Goal: Book appointment/travel/reservation

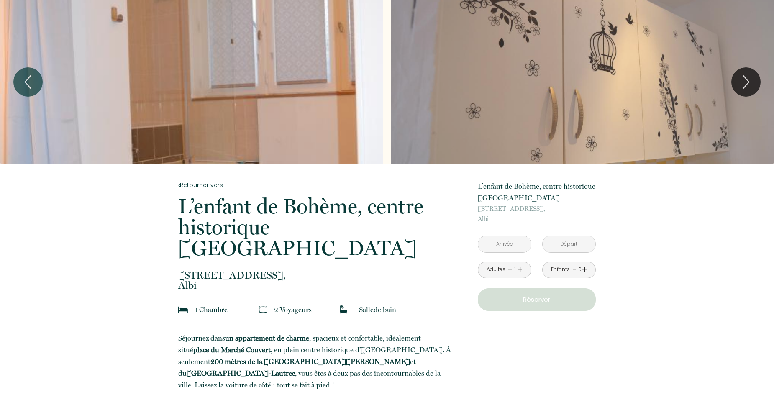
click at [518, 270] on link "+" at bounding box center [520, 269] width 5 height 13
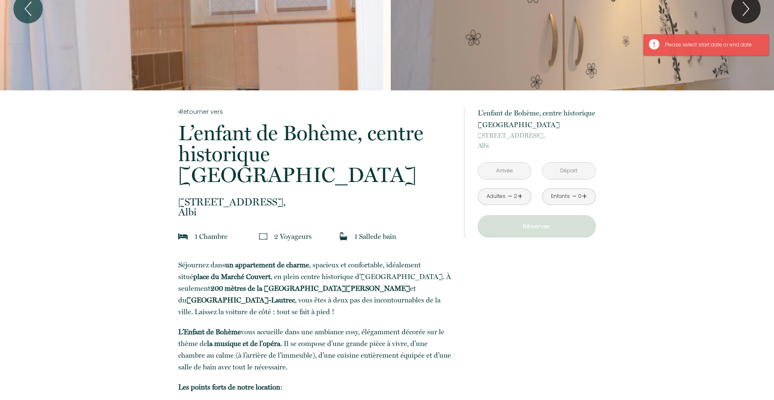
scroll to position [84, 0]
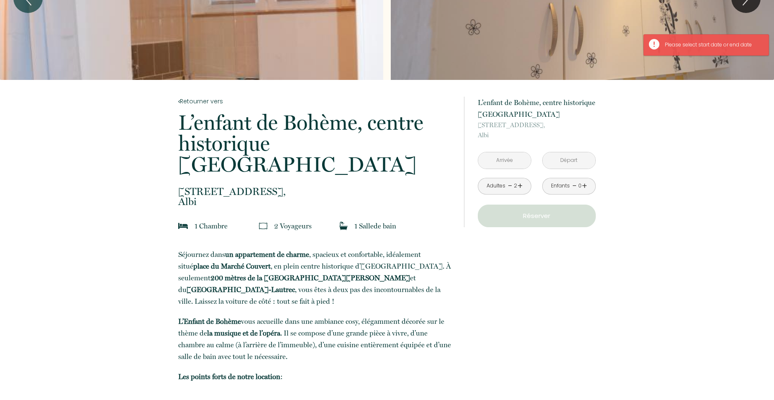
click at [516, 162] on input "text" at bounding box center [504, 160] width 53 height 16
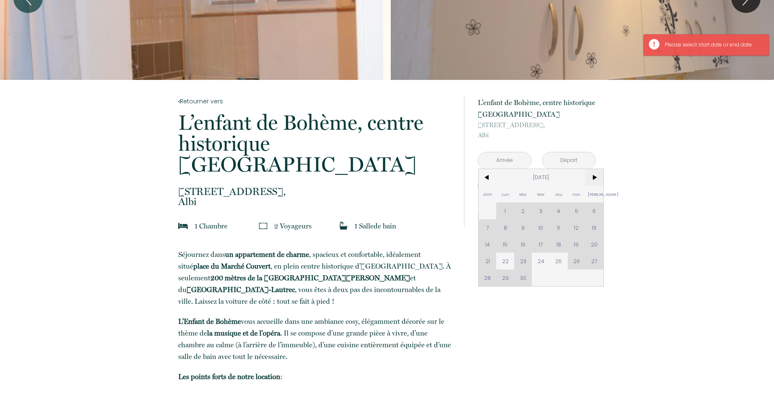
click at [594, 176] on span ">" at bounding box center [594, 177] width 18 height 17
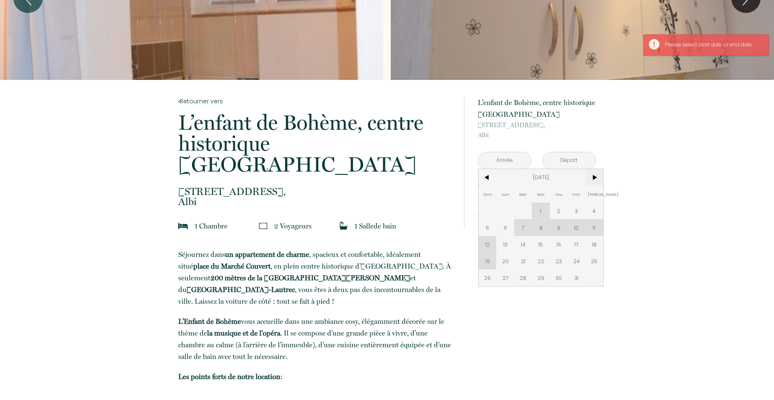
click at [594, 176] on span ">" at bounding box center [594, 177] width 18 height 17
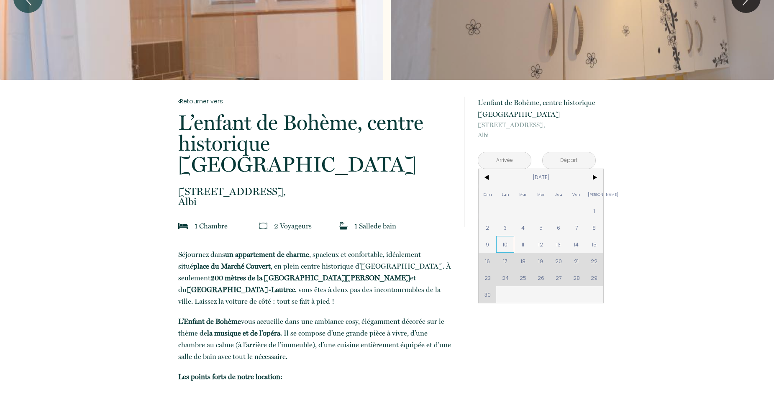
click at [507, 244] on span "10" at bounding box center [505, 244] width 18 height 17
type input "[DATE]"
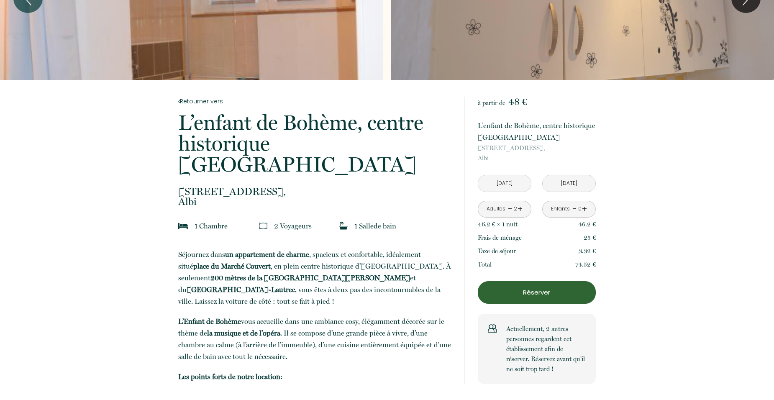
click at [582, 186] on input "[DATE]" at bounding box center [569, 183] width 53 height 16
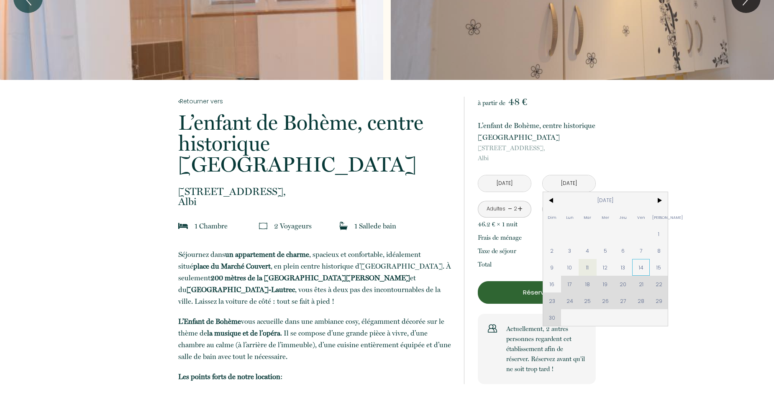
click at [638, 269] on span "14" at bounding box center [641, 267] width 18 height 17
type input "[DATE]"
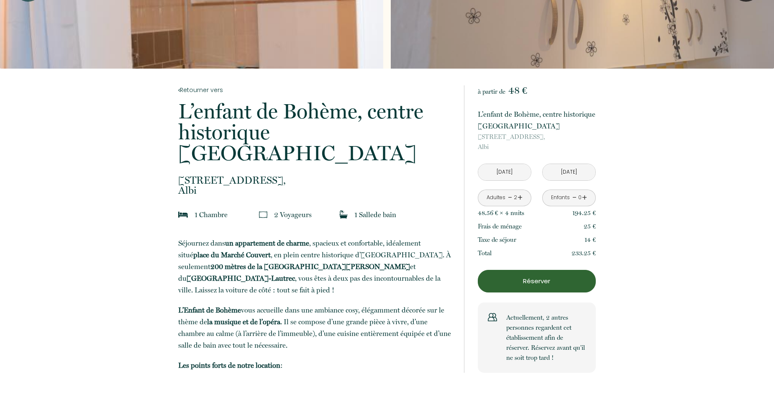
scroll to position [97, 0]
